Goal: Navigation & Orientation: Find specific page/section

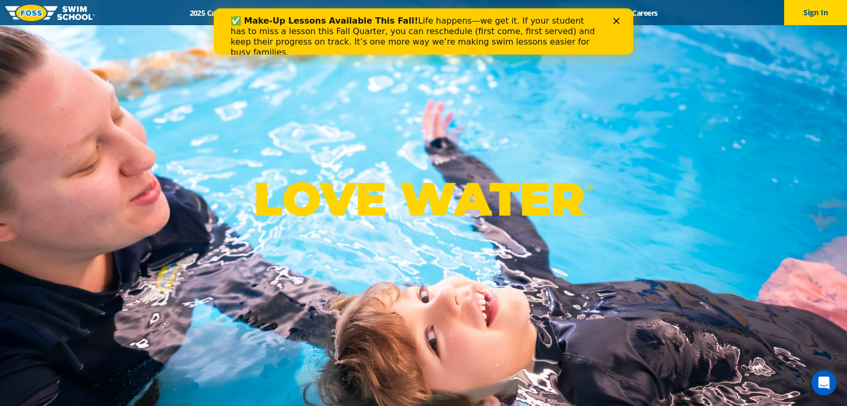
click at [607, 21] on div "✅ Make-Up Lessons Available This Fall! Life happens—we get it. If your student …" at bounding box center [419, 37] width 377 height 48
click at [614, 18] on polygon "Close" at bounding box center [616, 21] width 6 height 6
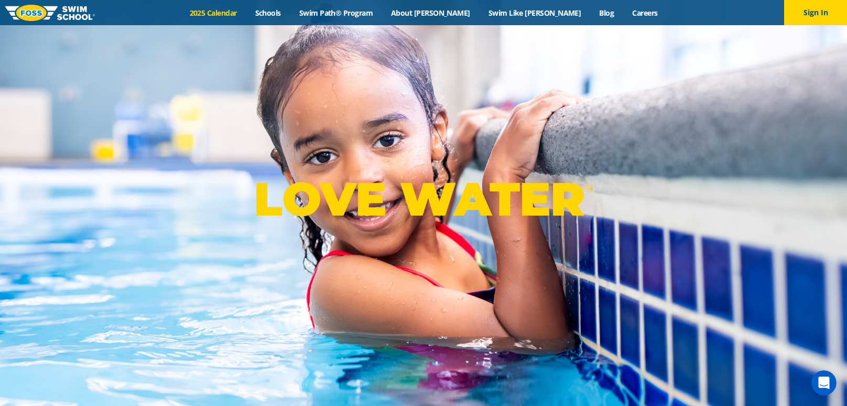
click at [246, 10] on link "2025 Calendar" at bounding box center [213, 13] width 66 height 10
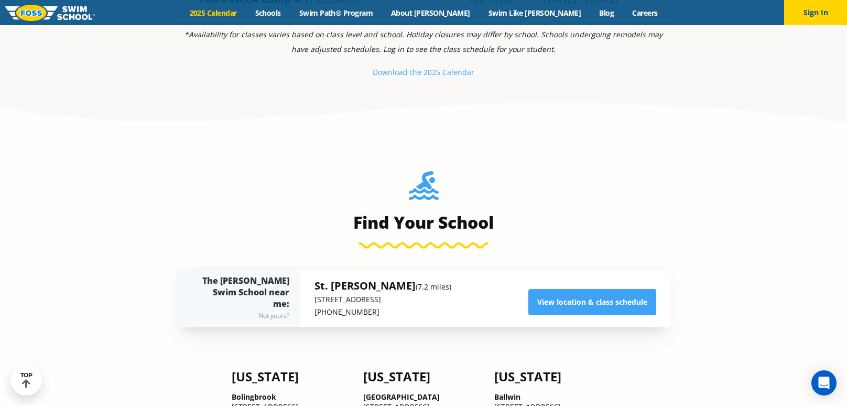
scroll to position [635, 0]
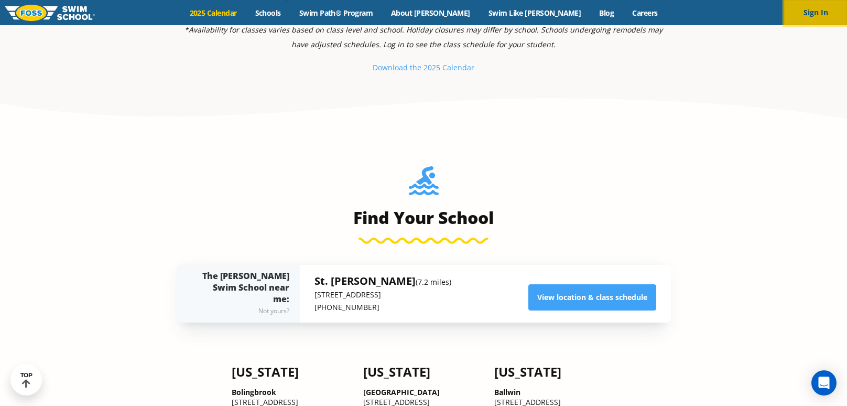
click at [824, 14] on button "Sign In" at bounding box center [815, 12] width 63 height 25
